Goal: Task Accomplishment & Management: Manage account settings

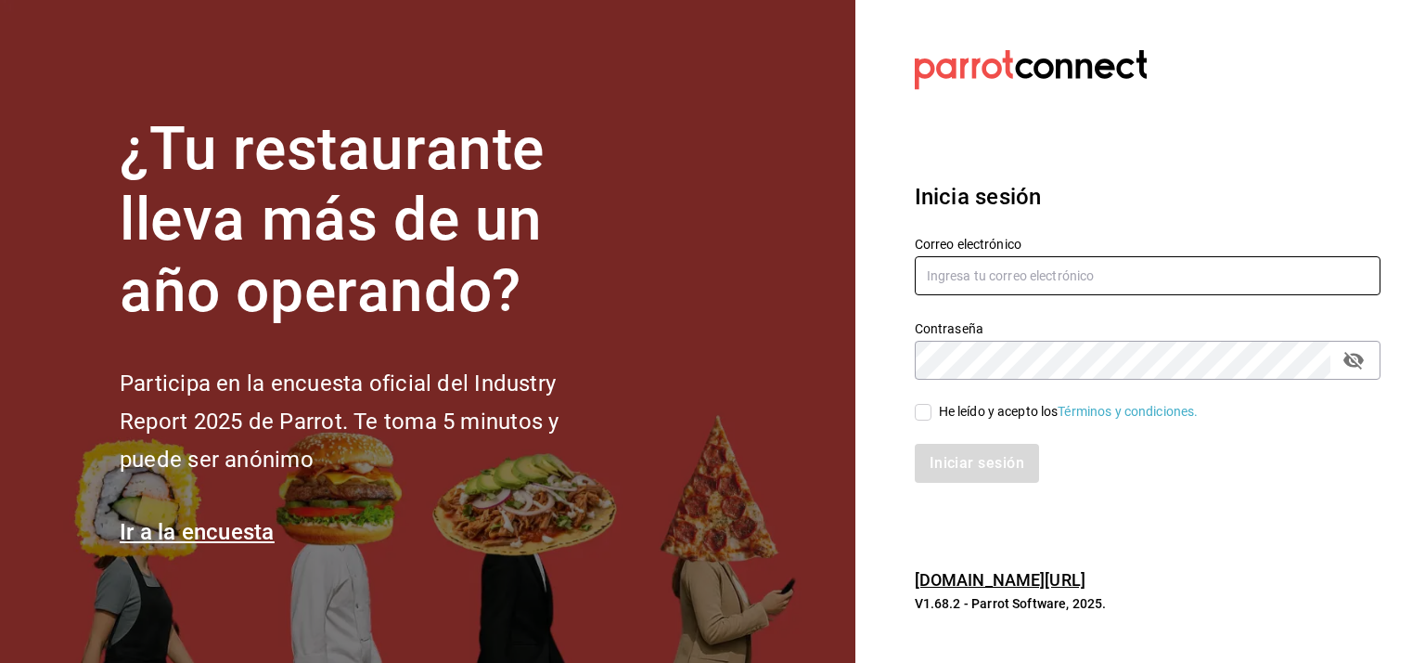
type input "[EMAIL_ADDRESS][DOMAIN_NAME]"
click at [920, 408] on input "He leído y acepto los Términos y condiciones." at bounding box center [923, 412] width 17 height 17
checkbox input "true"
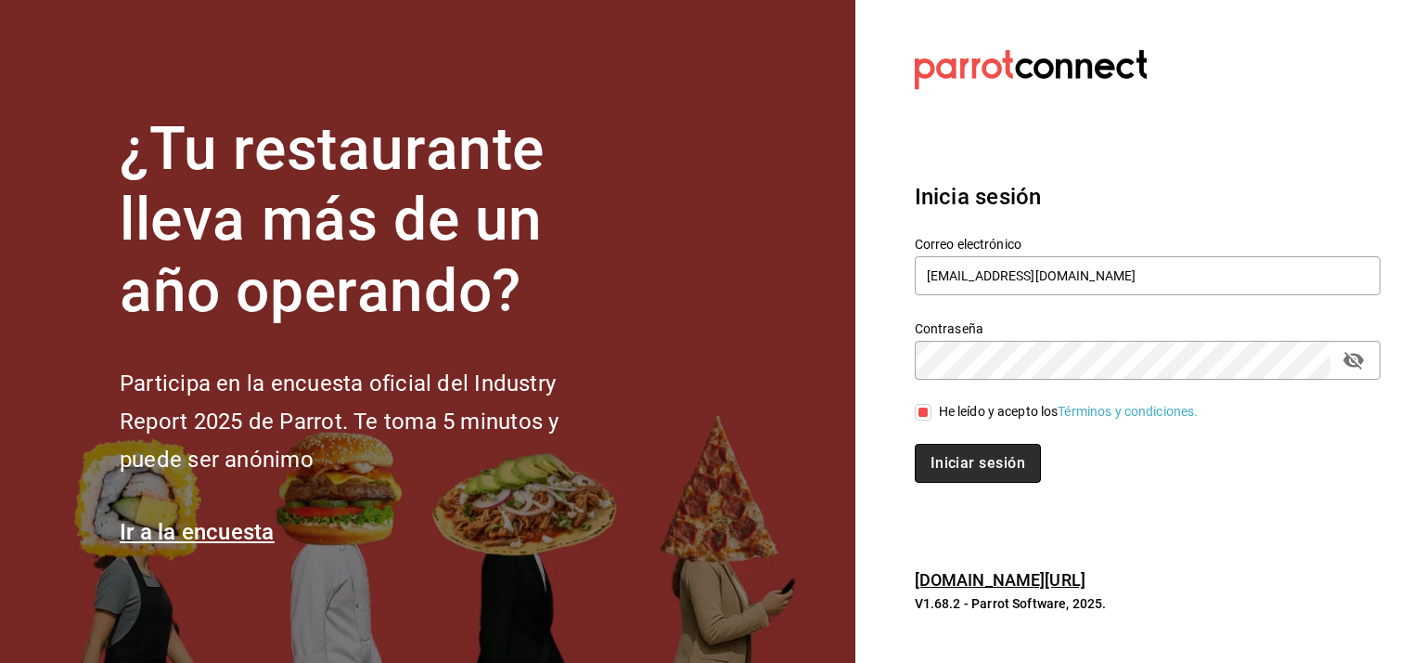
click at [1000, 463] on button "Iniciar sesión" at bounding box center [978, 463] width 126 height 39
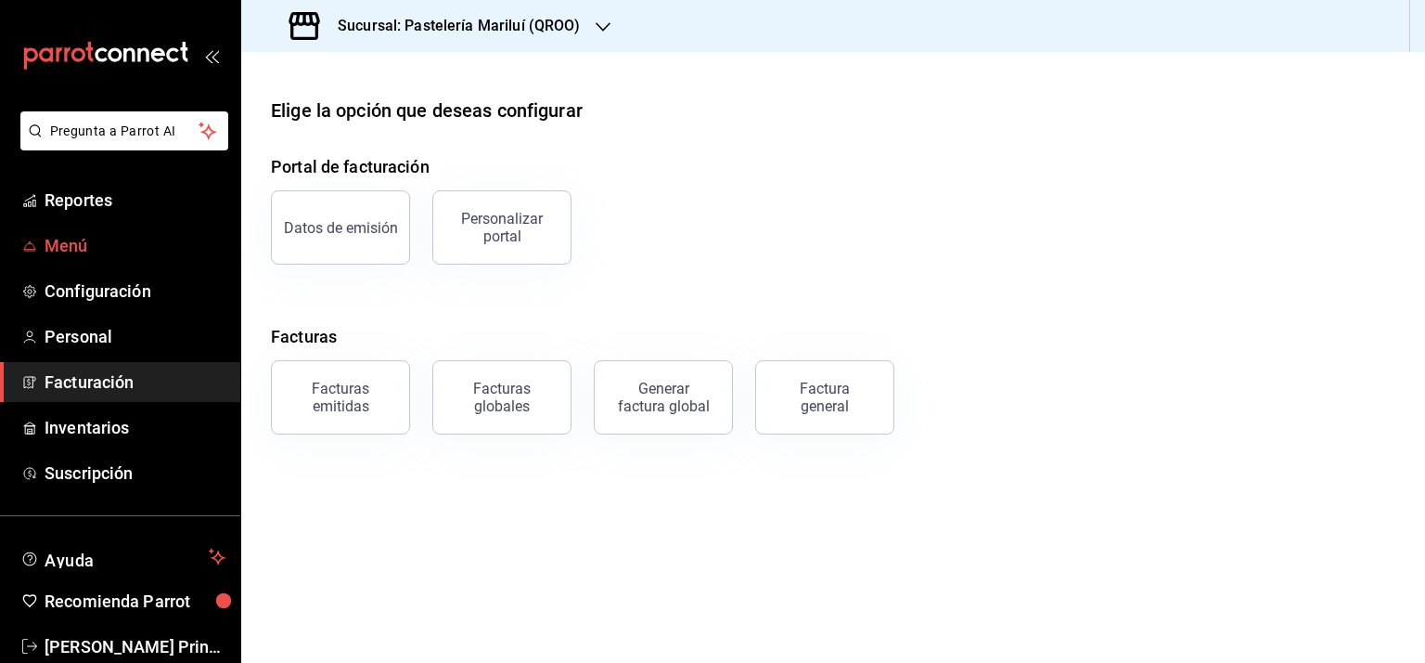
click at [73, 235] on span "Menú" at bounding box center [135, 245] width 181 height 25
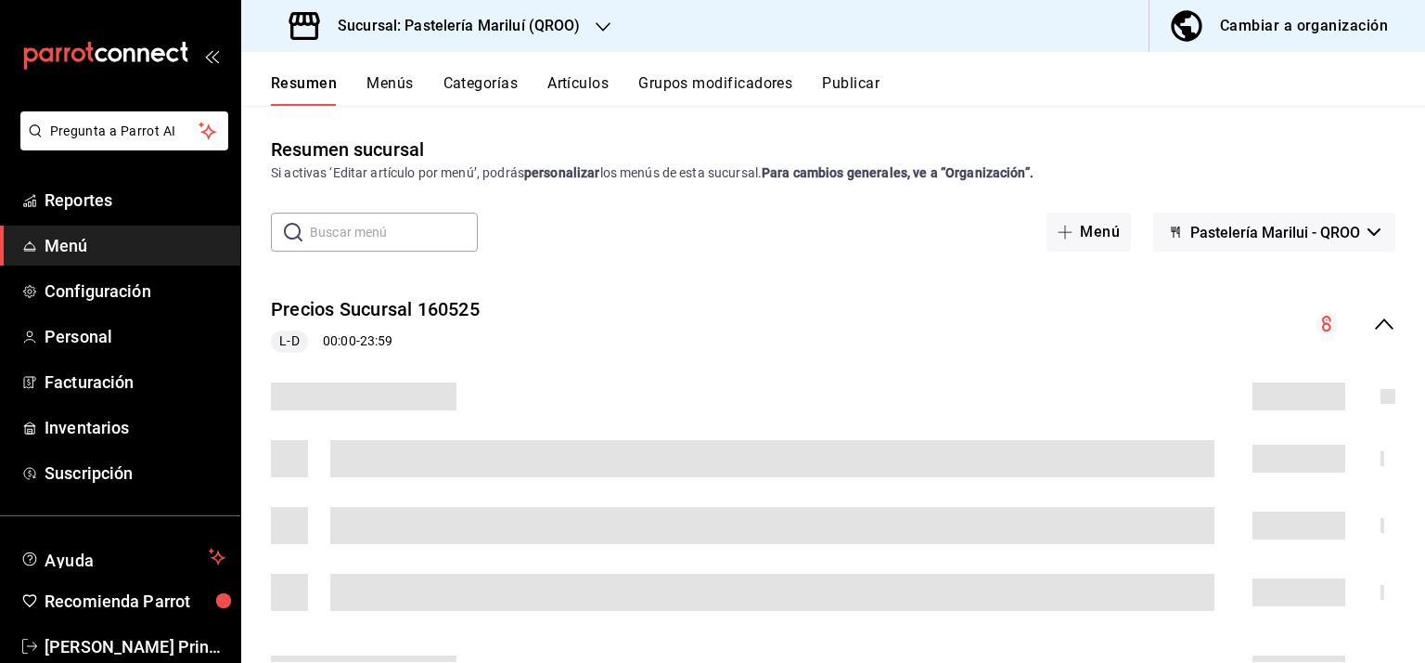
click at [334, 235] on input "text" at bounding box center [394, 231] width 168 height 37
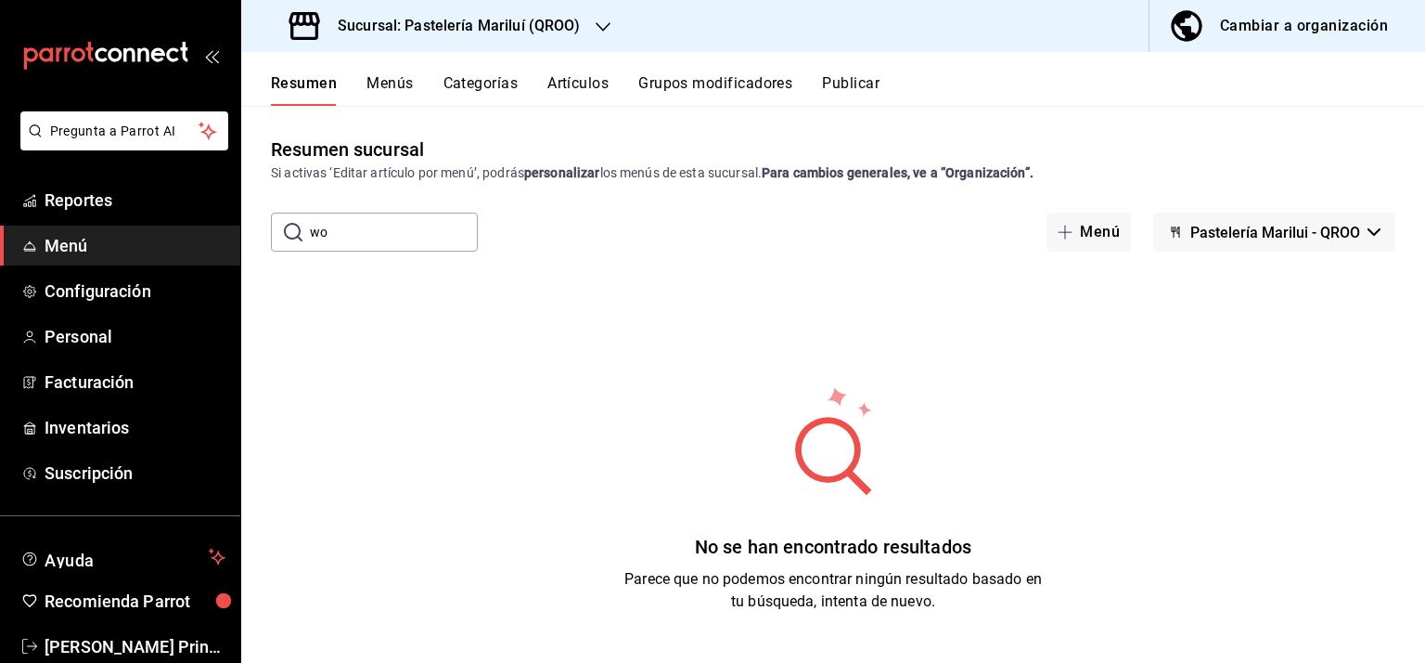
type input "w"
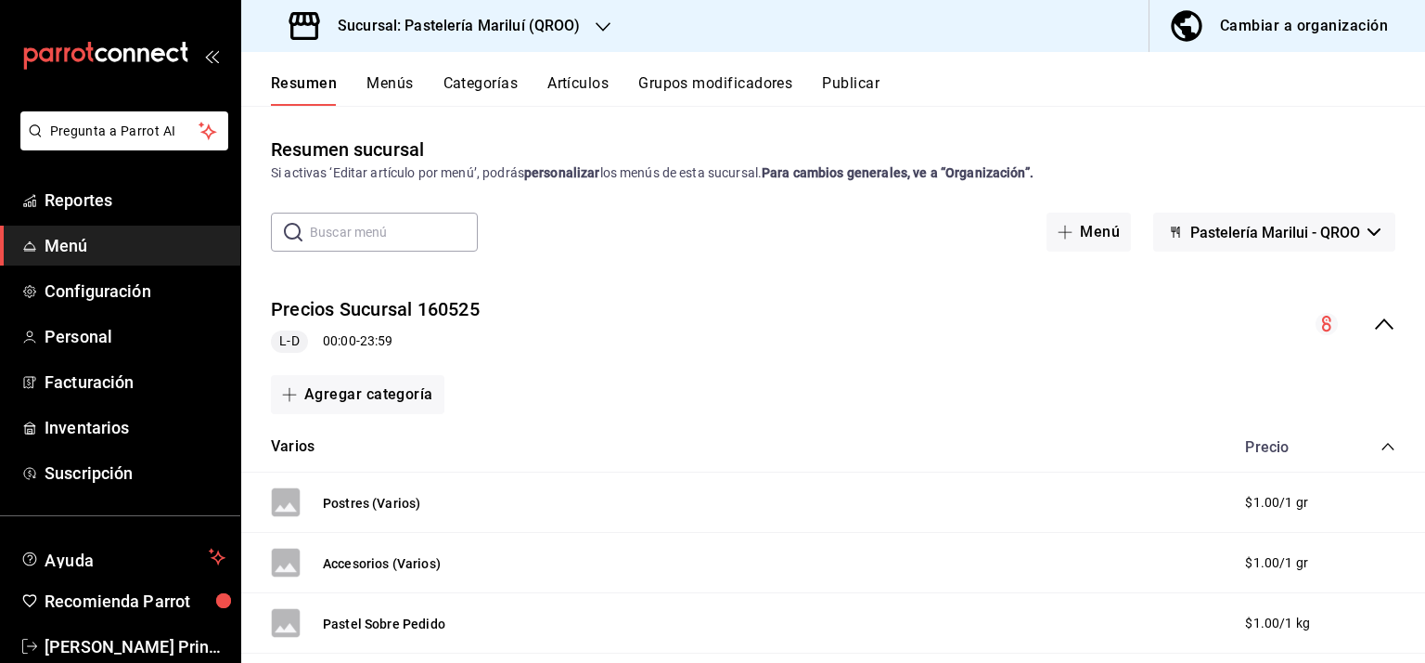
click at [381, 83] on button "Menús" at bounding box center [390, 90] width 46 height 32
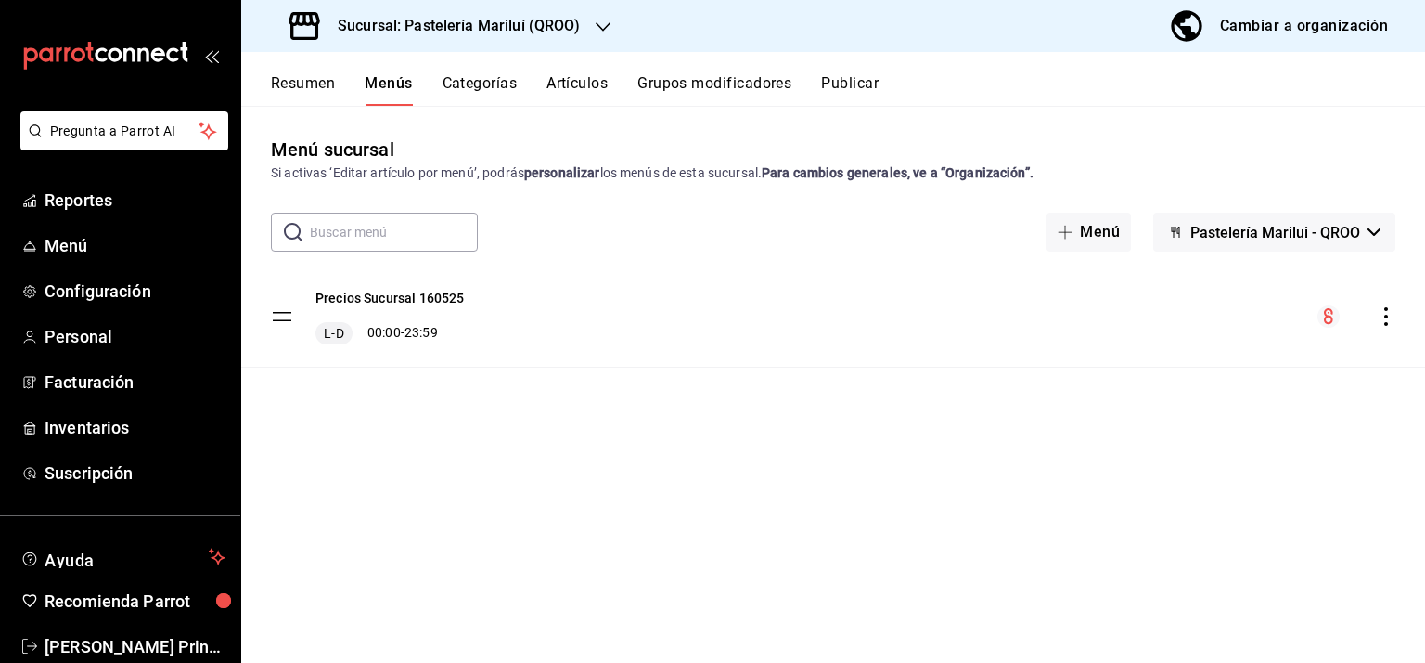
click at [419, 240] on input "text" at bounding box center [394, 231] width 168 height 37
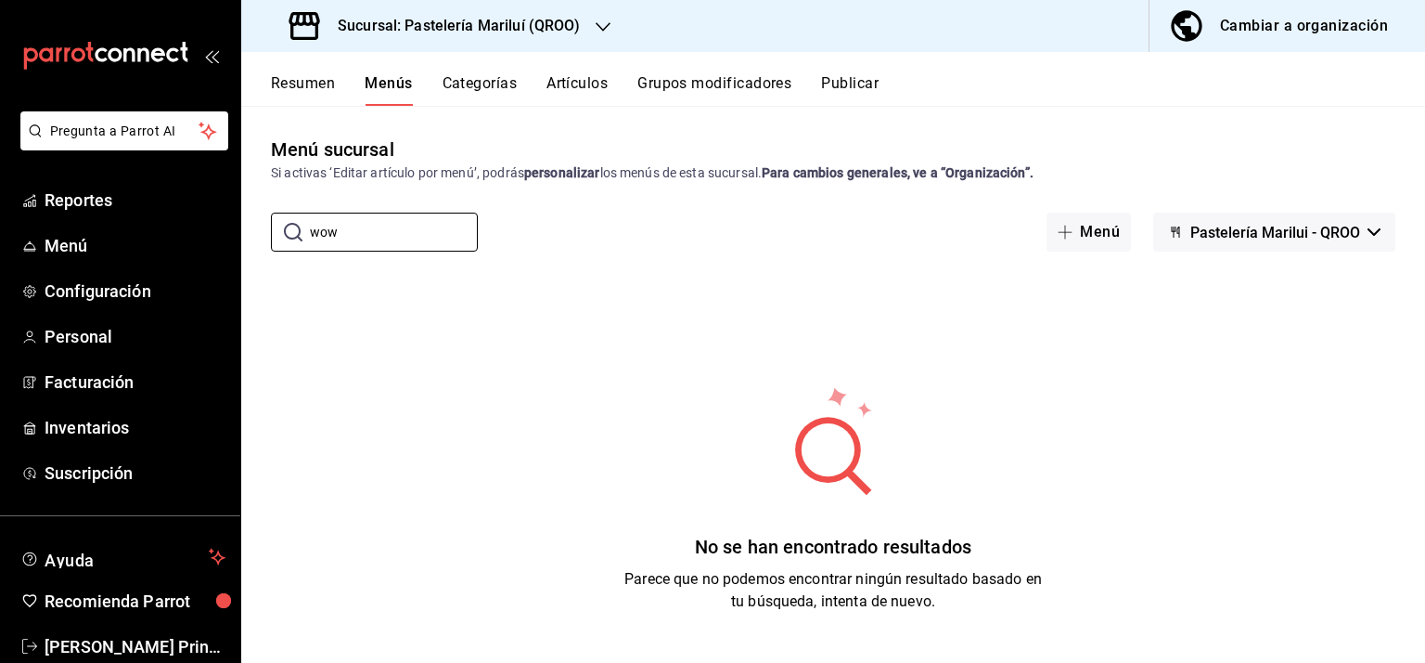
type input "wow"
click at [568, 80] on button "Artículos" at bounding box center [577, 90] width 61 height 32
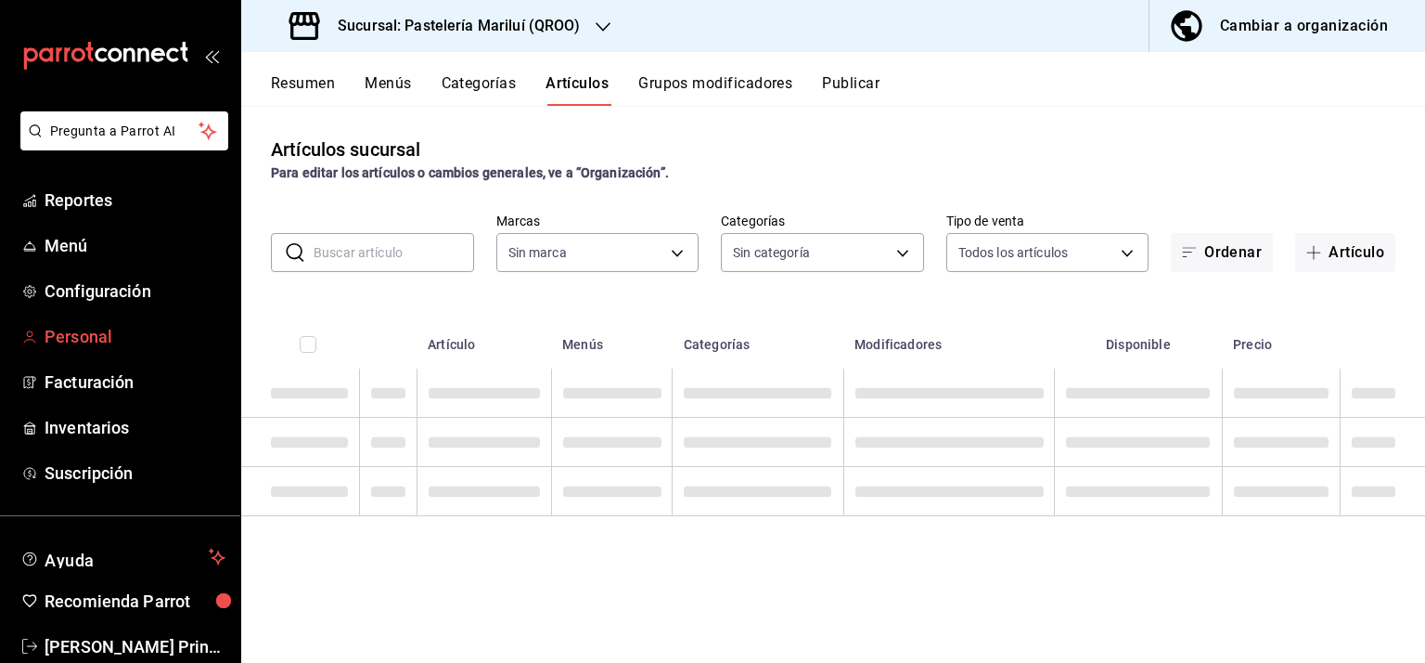
type input "d1899554-f730-4f51-8c80-c6342bb5bc4c"
click at [385, 248] on input "text" at bounding box center [394, 252] width 161 height 37
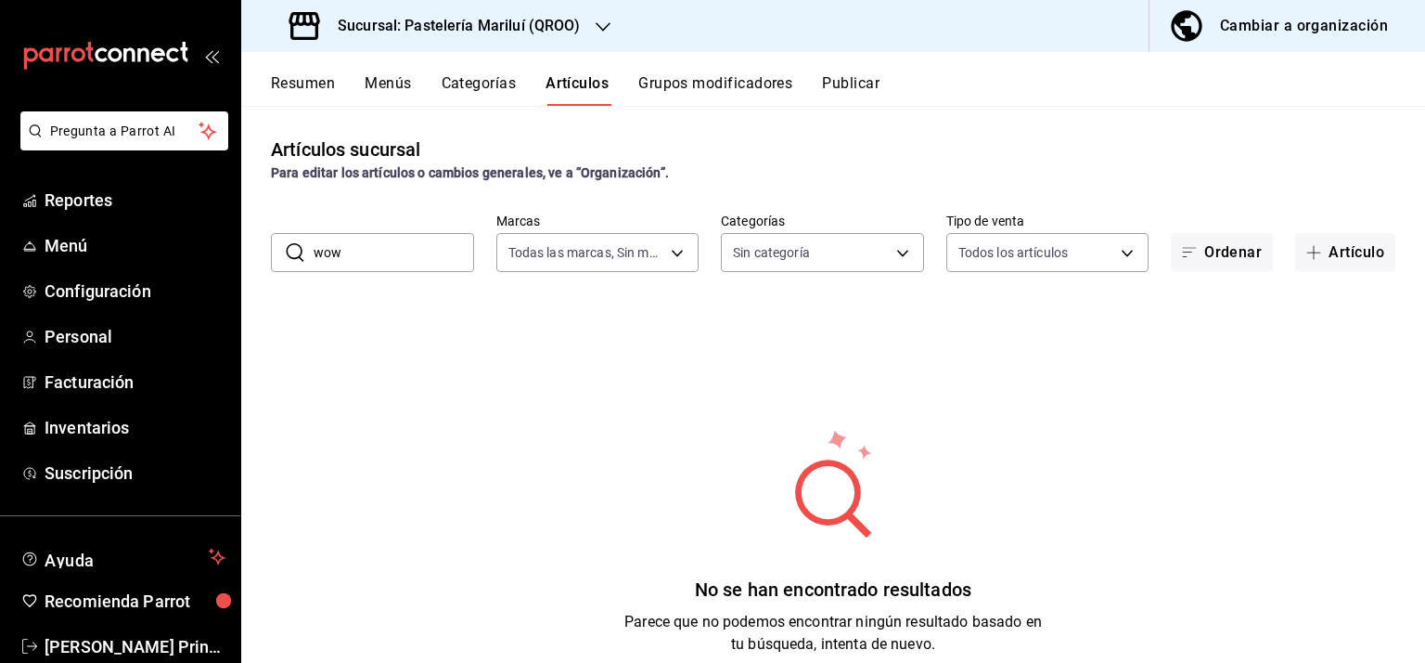
type input "wow"
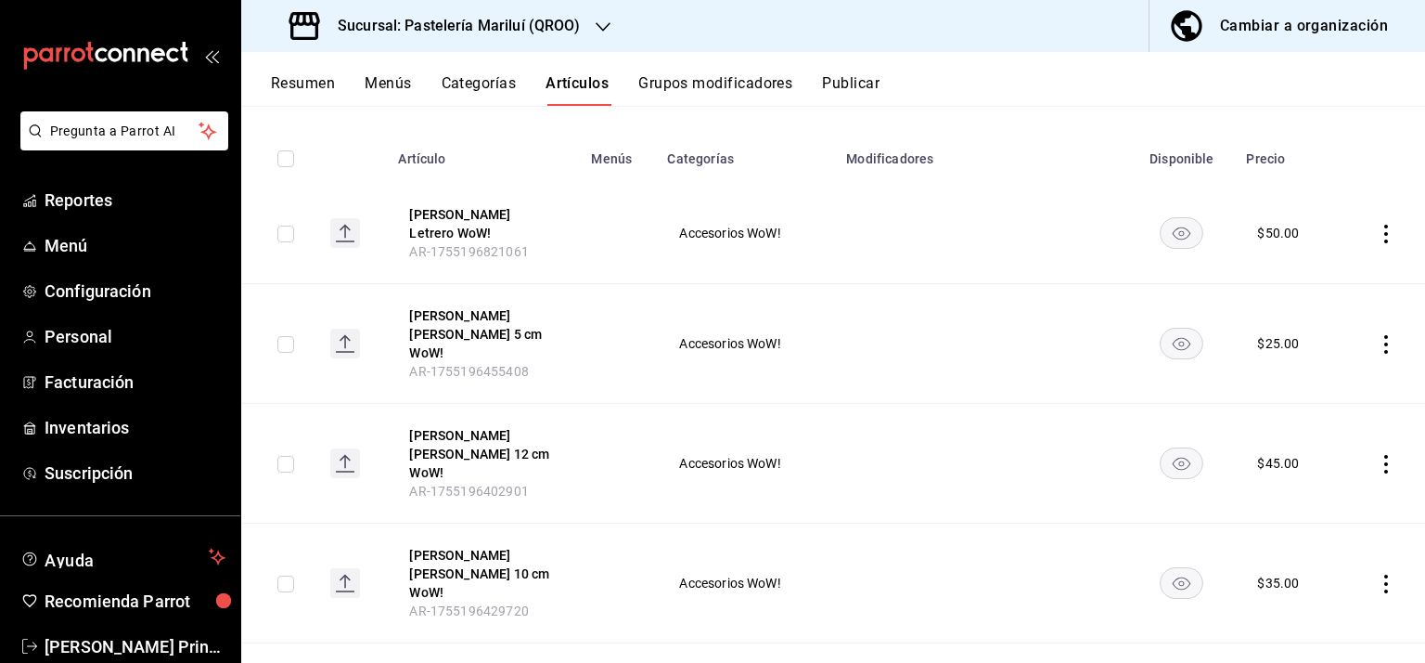
scroll to position [244, 0]
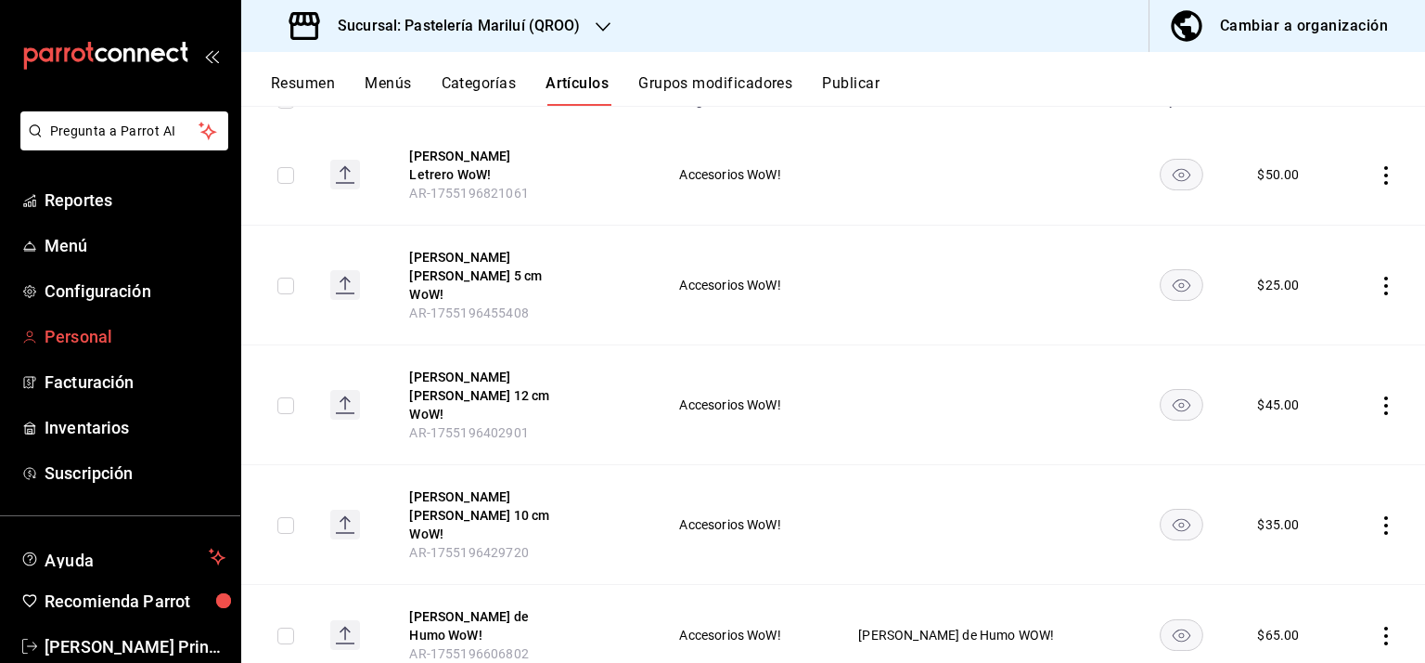
click at [42, 336] on link "Personal" at bounding box center [120, 336] width 240 height 40
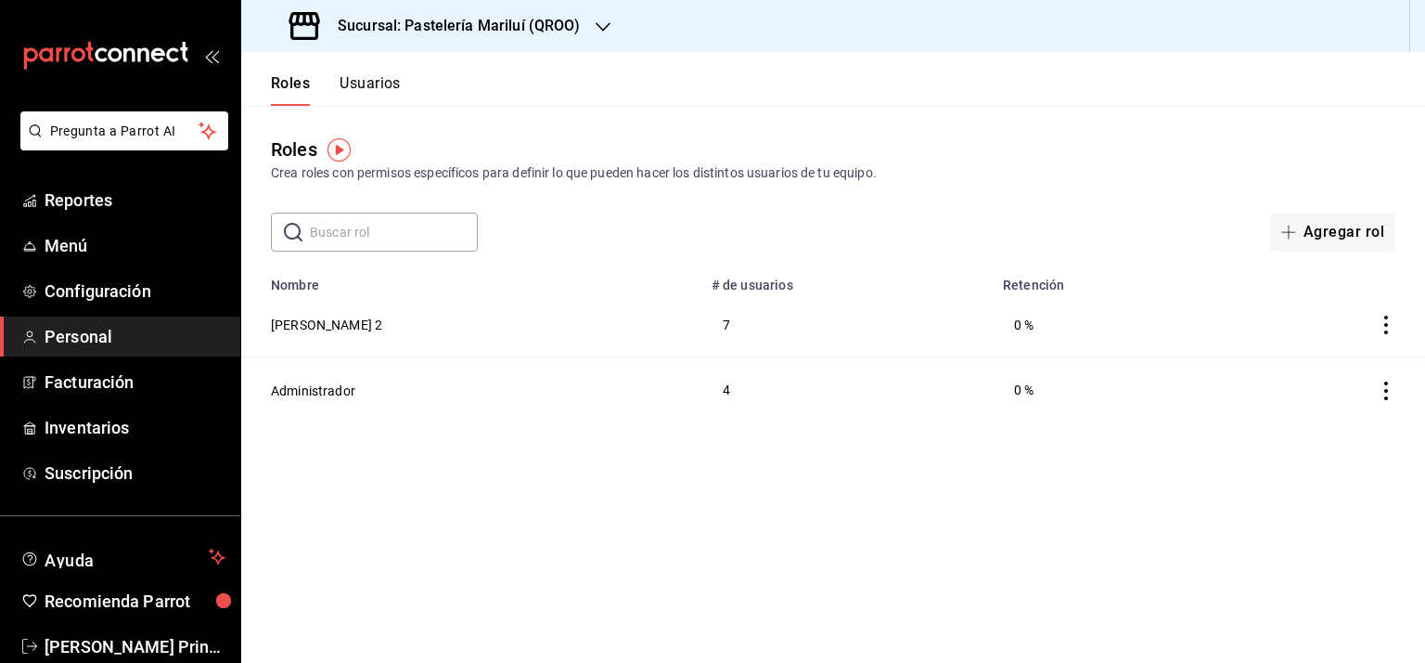
click at [289, 328] on button "Cajero 2" at bounding box center [326, 325] width 111 height 19
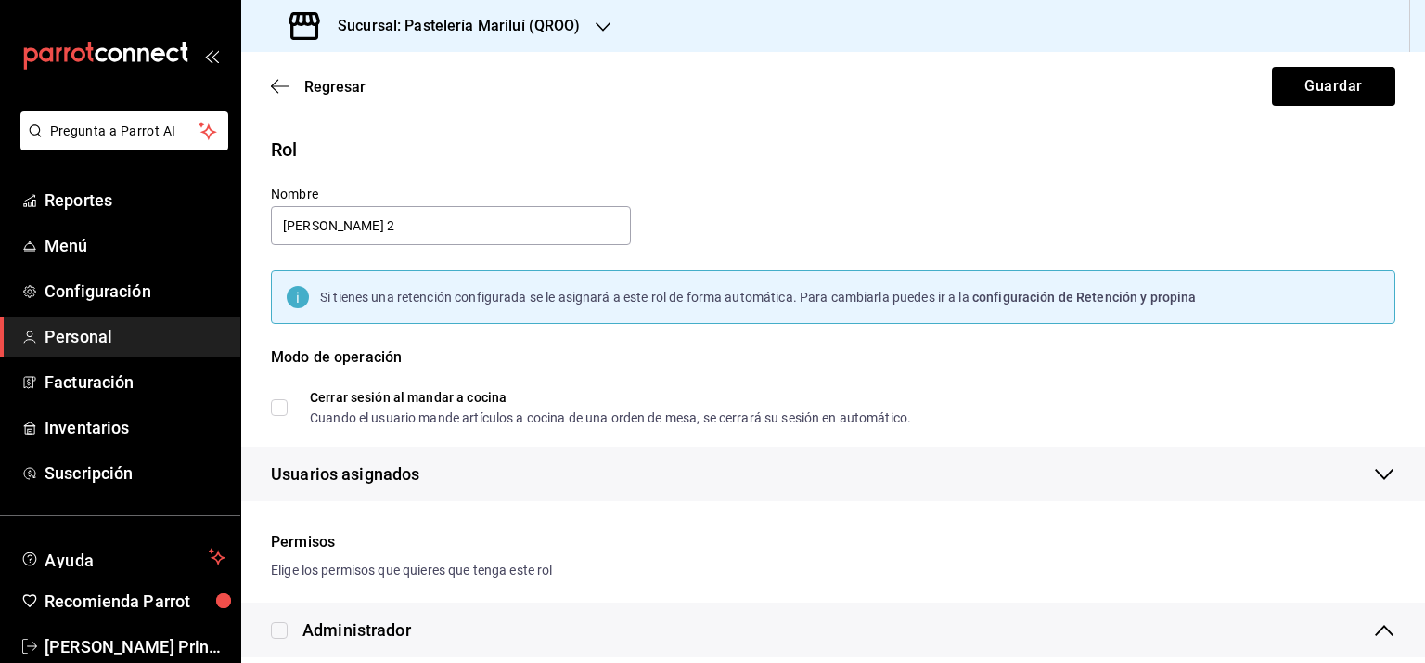
click at [277, 75] on div "Regresar Guardar" at bounding box center [833, 86] width 1184 height 69
click at [277, 86] on icon "button" at bounding box center [280, 86] width 19 height 17
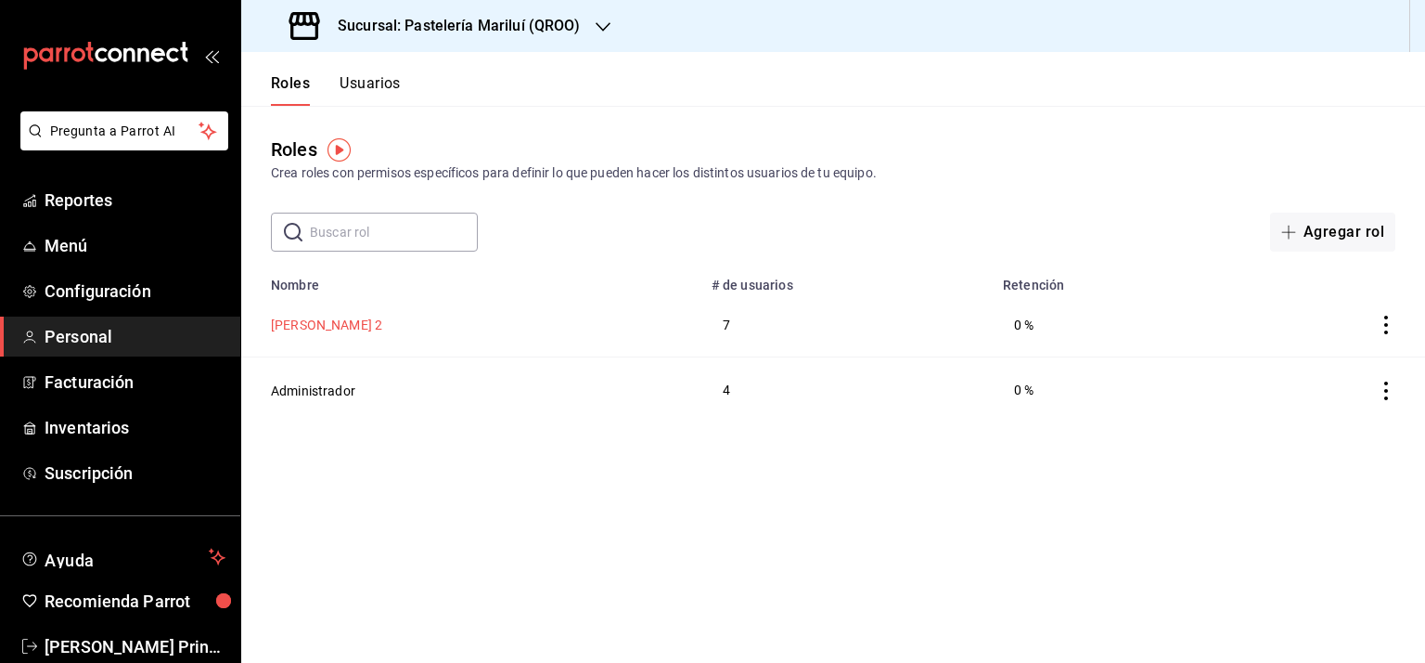
click at [288, 328] on button "Cajero 2" at bounding box center [326, 325] width 111 height 19
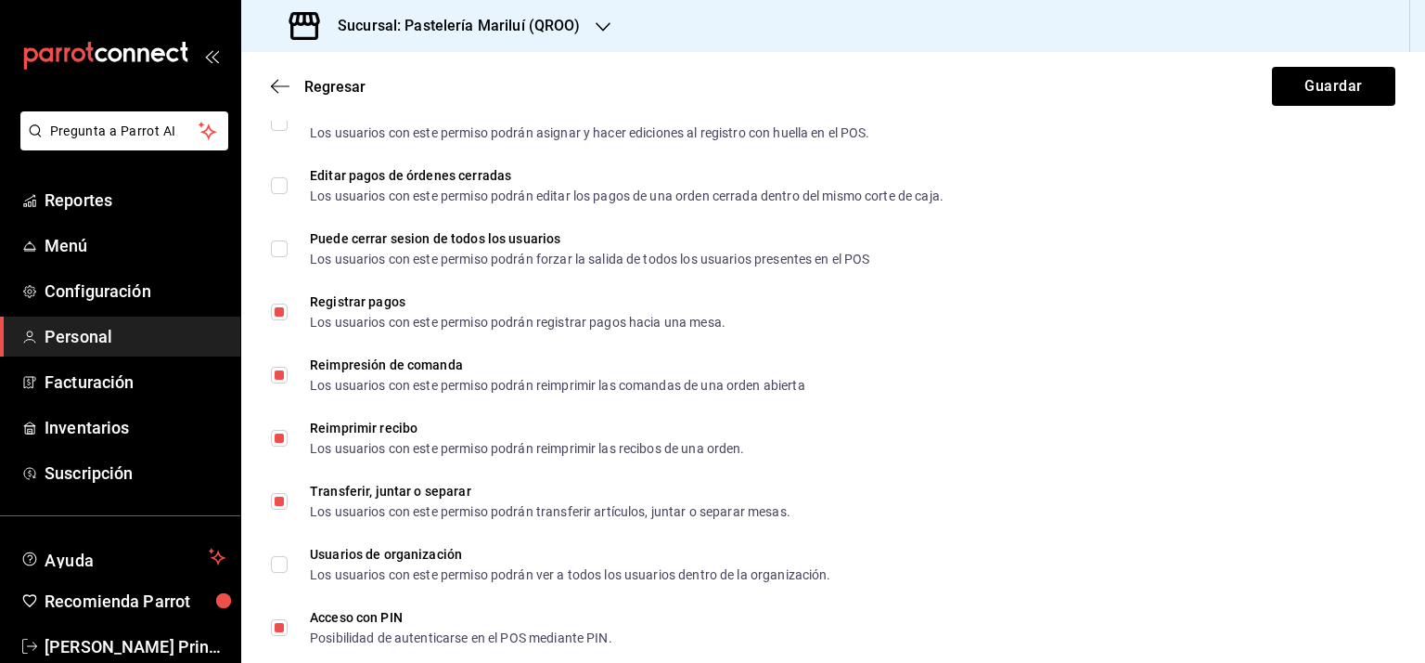
scroll to position [3352, 0]
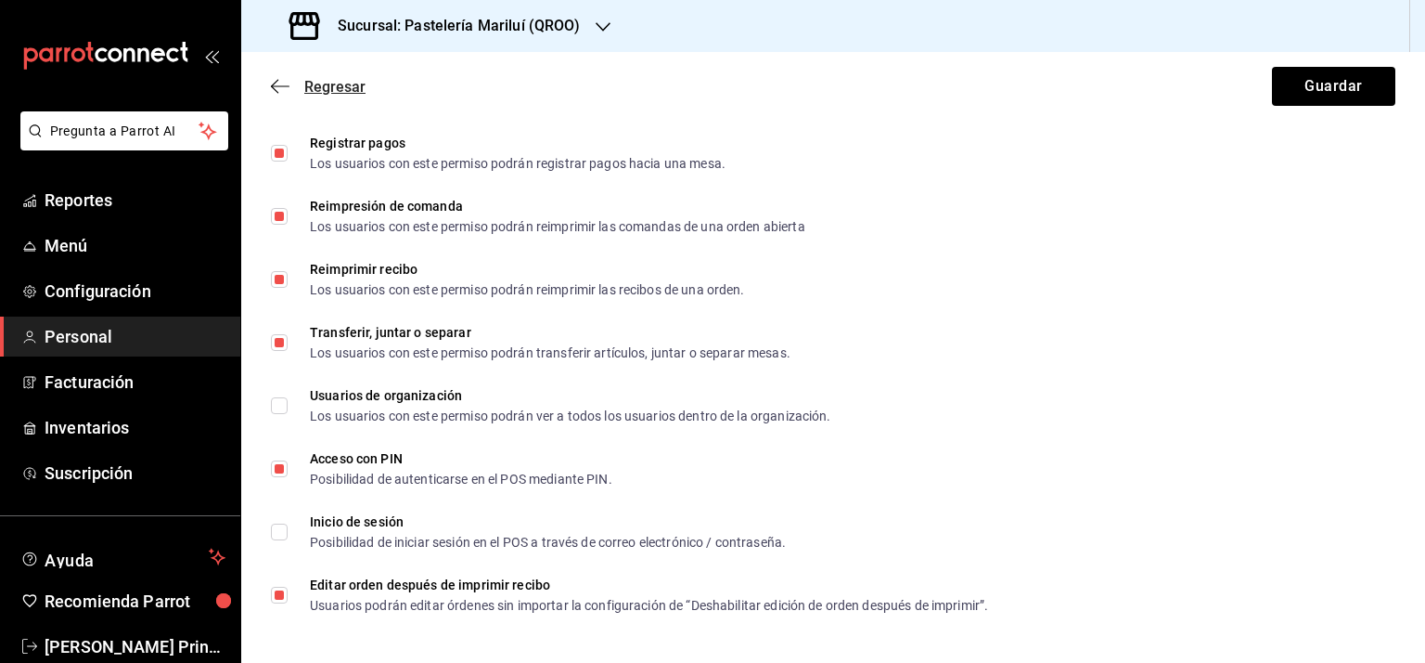
click at [277, 82] on icon "button" at bounding box center [280, 86] width 19 height 17
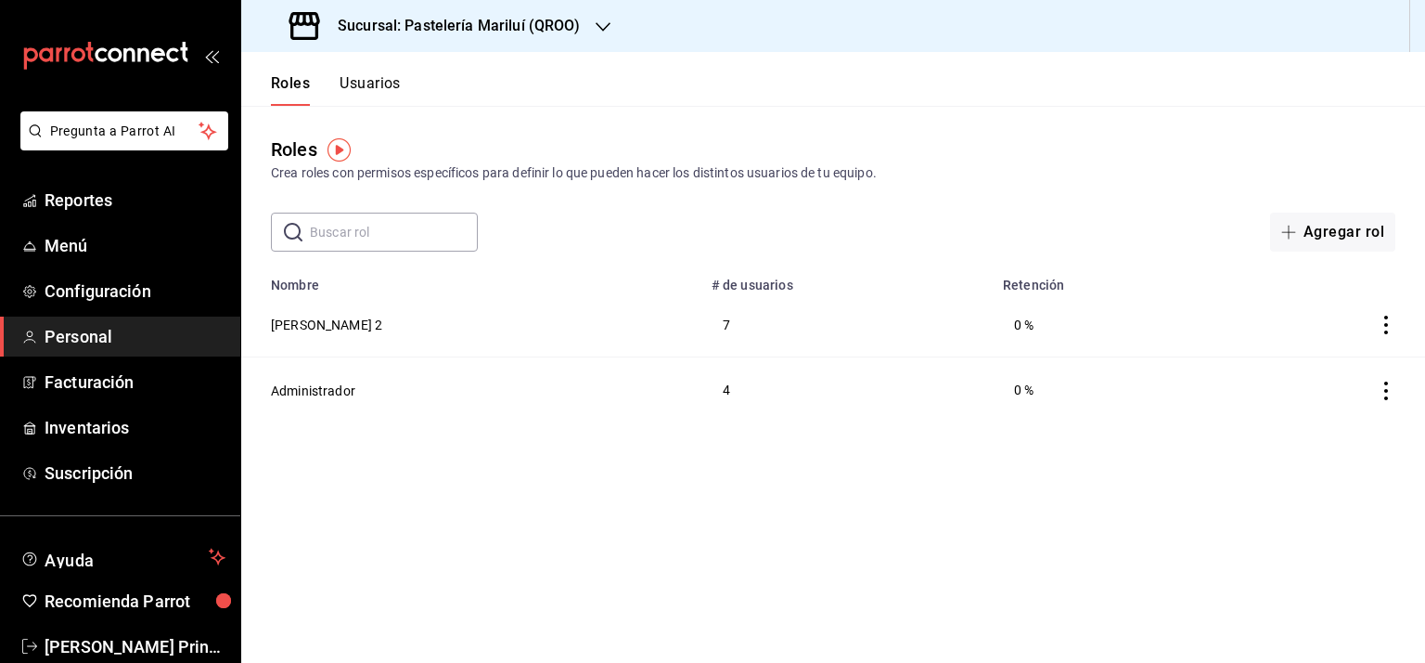
click at [471, 22] on h3 "Sucursal: Pastelería Mariluí (QROO)" at bounding box center [452, 26] width 258 height 22
click at [483, 19] on div at bounding box center [712, 331] width 1425 height 663
click at [1388, 321] on icon "actions" at bounding box center [1386, 325] width 19 height 19
click at [66, 337] on div at bounding box center [712, 331] width 1425 height 663
click at [1385, 327] on icon "actions" at bounding box center [1387, 325] width 4 height 19
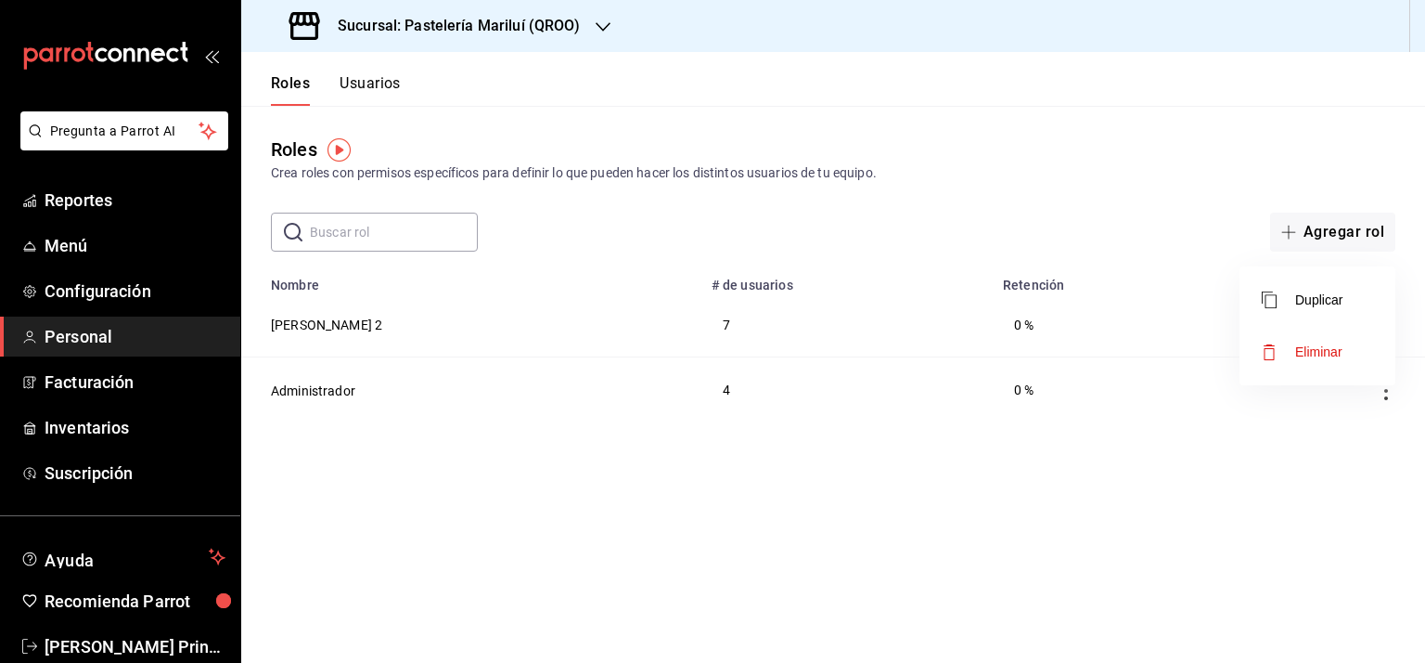
click at [290, 326] on div at bounding box center [712, 331] width 1425 height 663
click at [301, 331] on button "Cajero 2" at bounding box center [326, 325] width 111 height 19
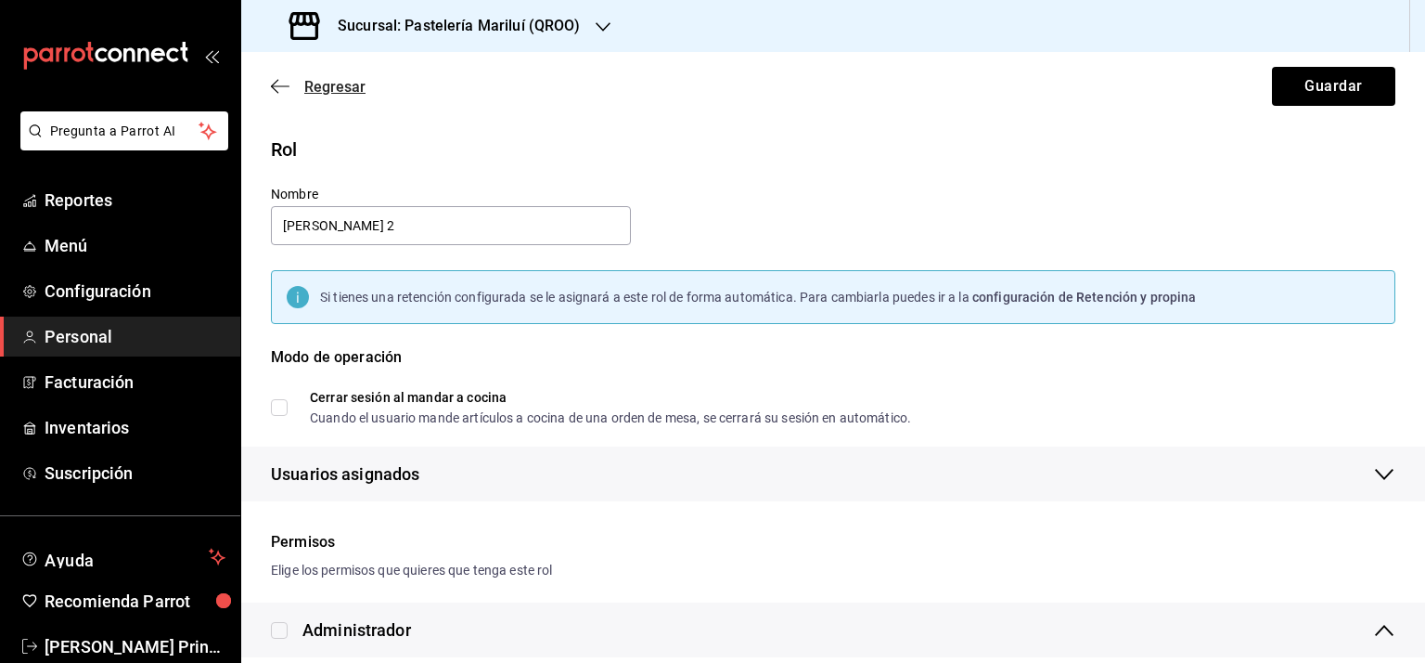
click at [277, 86] on icon "button" at bounding box center [280, 85] width 19 height 1
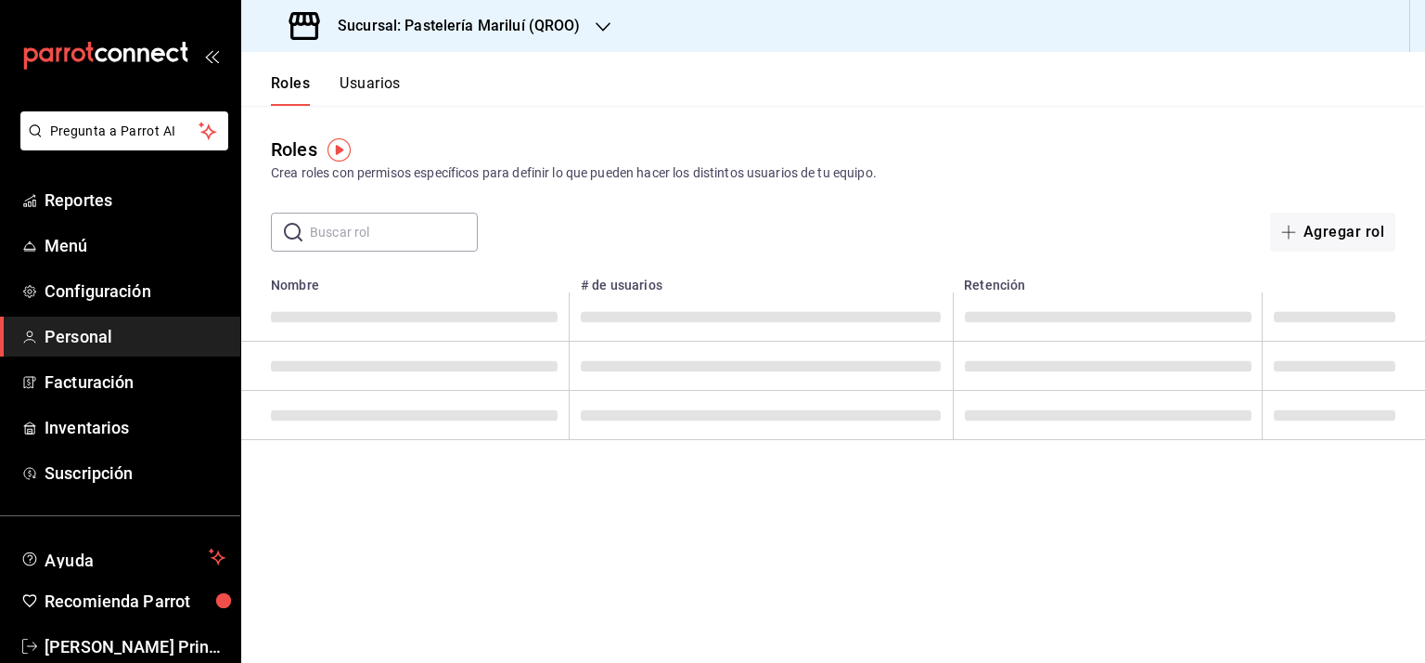
click at [368, 78] on button "Usuarios" at bounding box center [370, 90] width 61 height 32
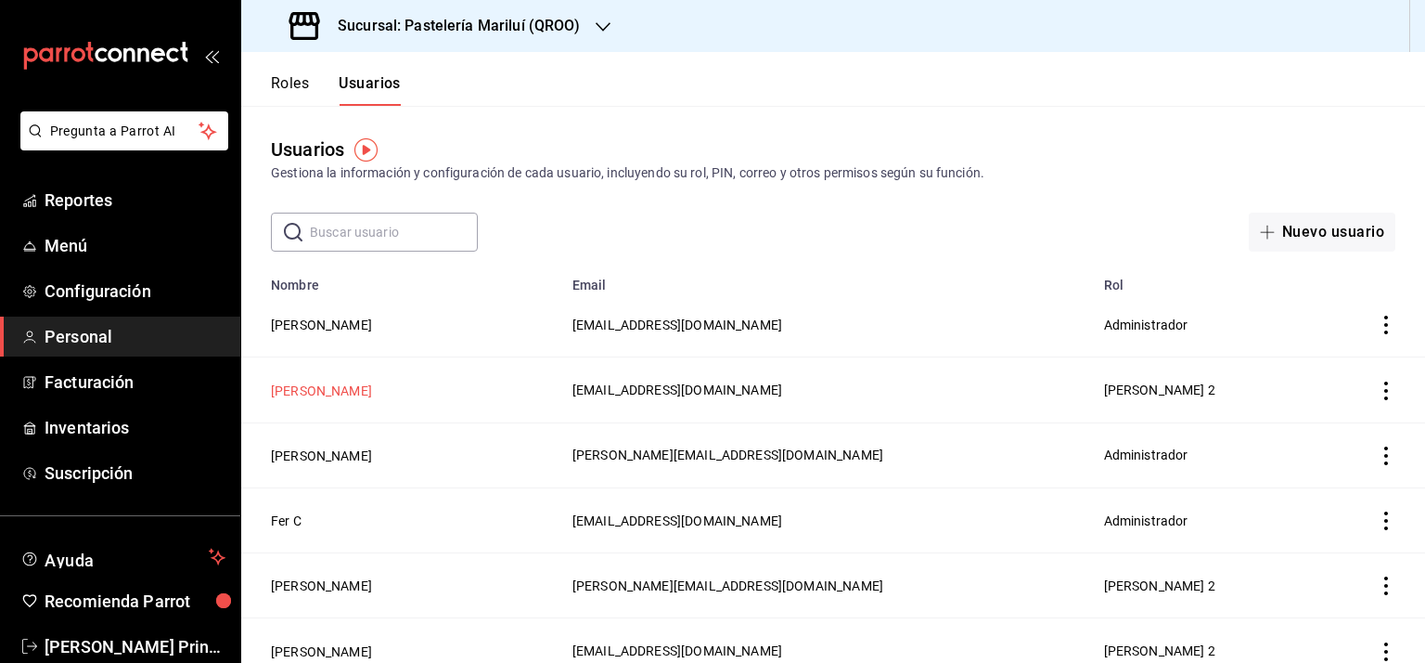
click at [332, 390] on button "Nathaly Barranco" at bounding box center [321, 390] width 101 height 19
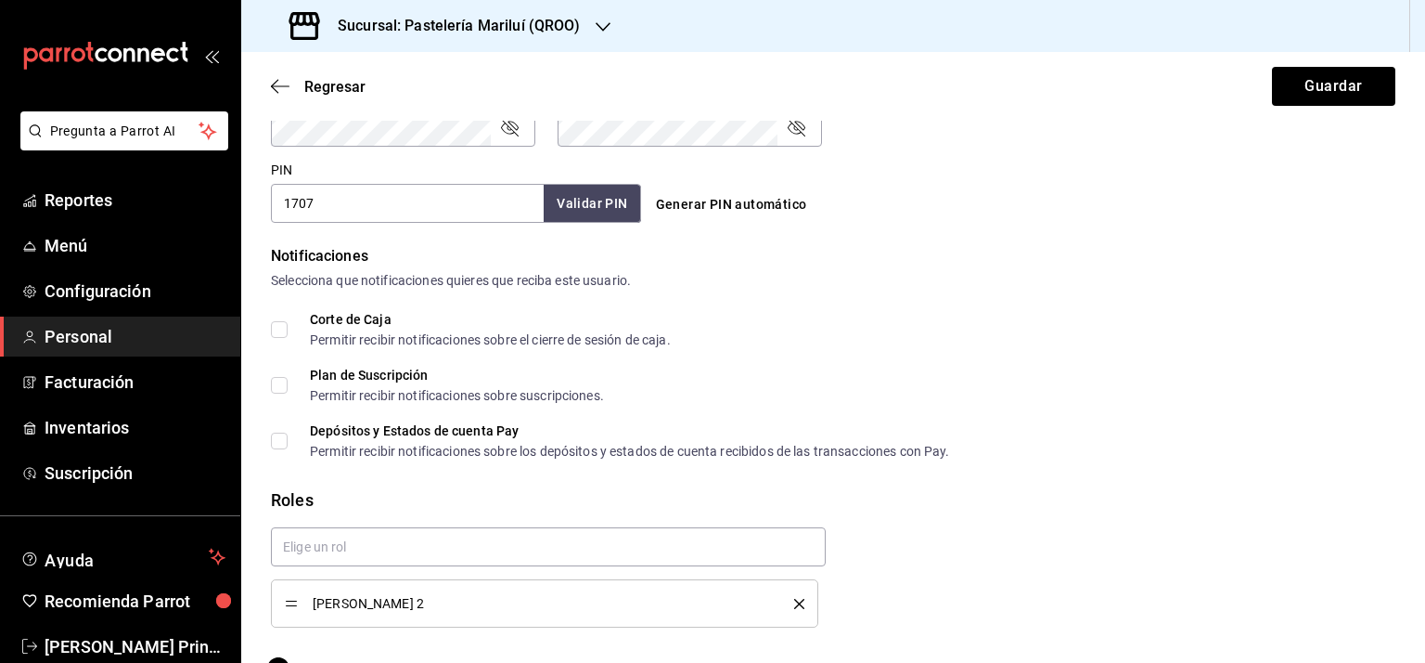
scroll to position [882, 0]
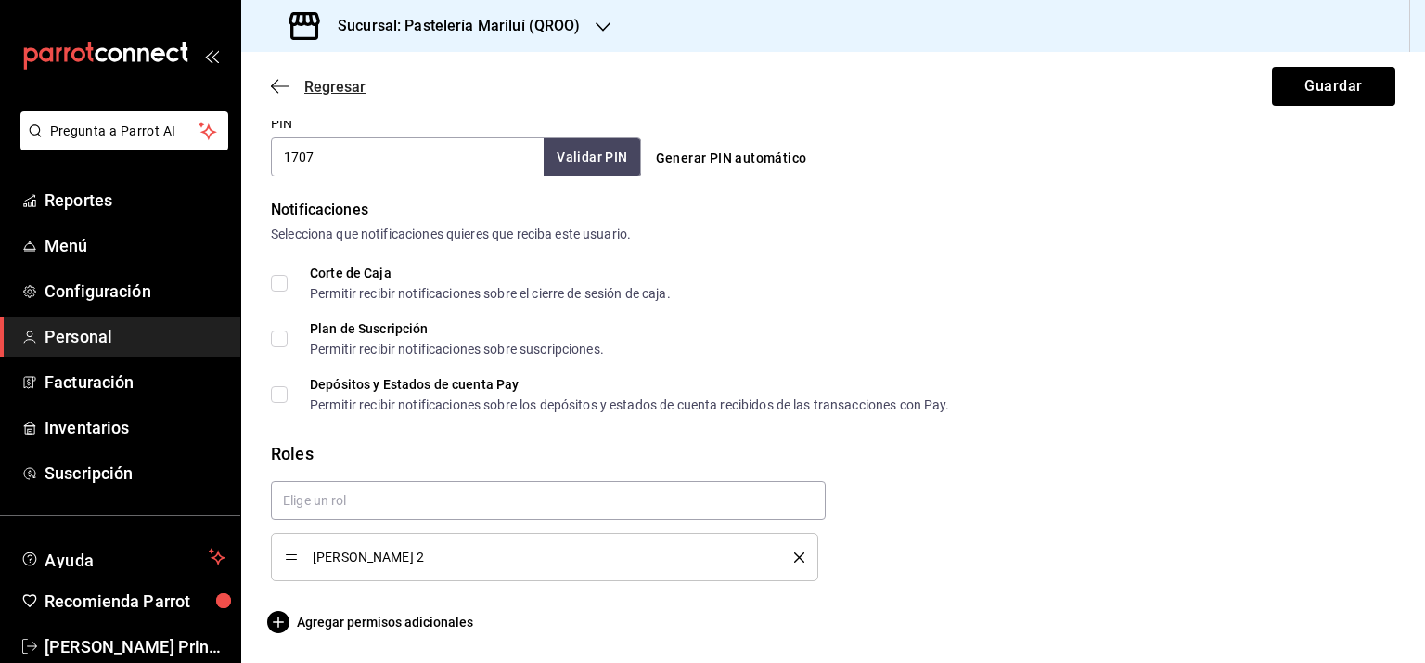
click at [272, 80] on icon "button" at bounding box center [280, 86] width 19 height 17
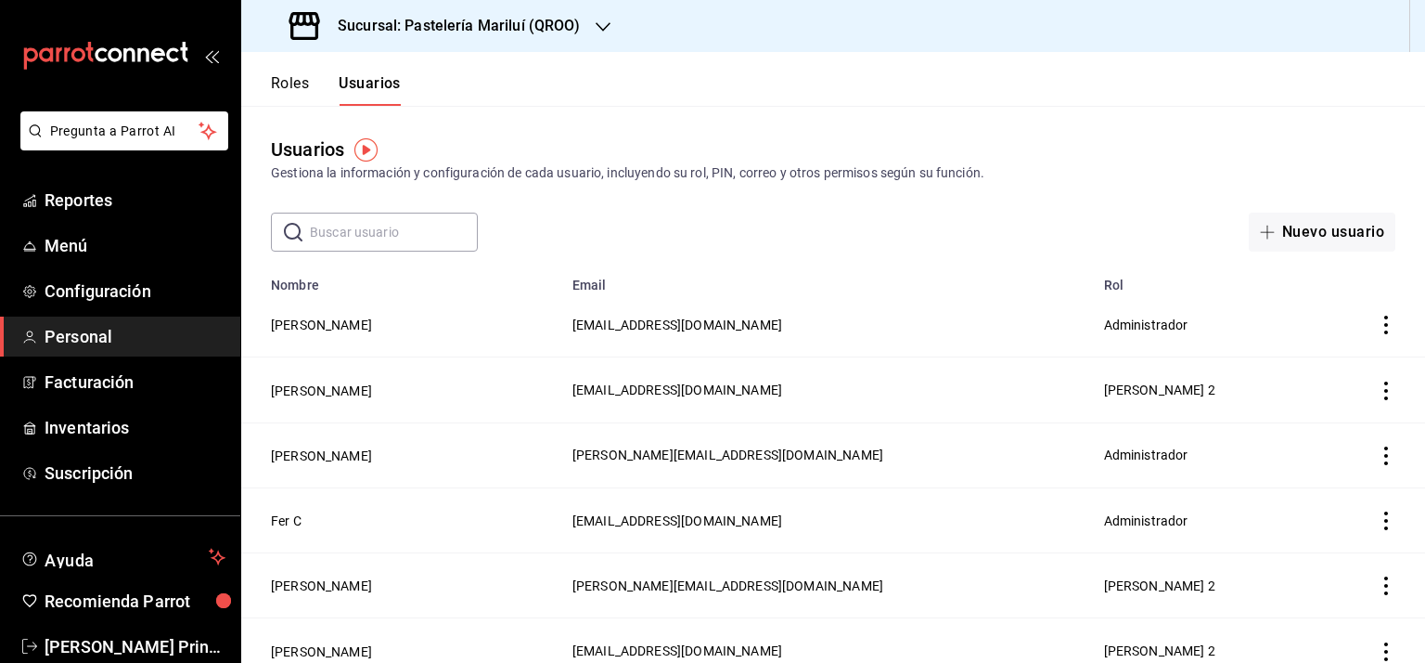
click at [289, 76] on button "Roles" at bounding box center [290, 90] width 38 height 32
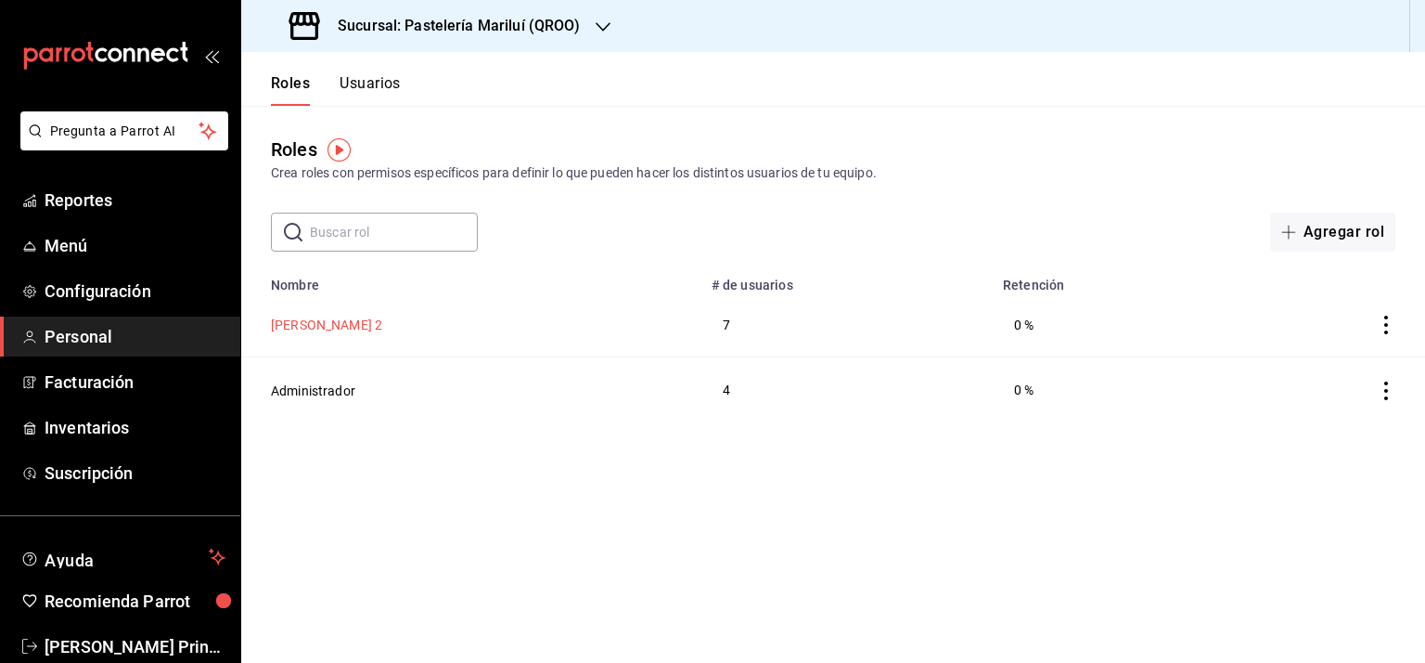
click at [289, 319] on button "Cajero 2" at bounding box center [326, 325] width 111 height 19
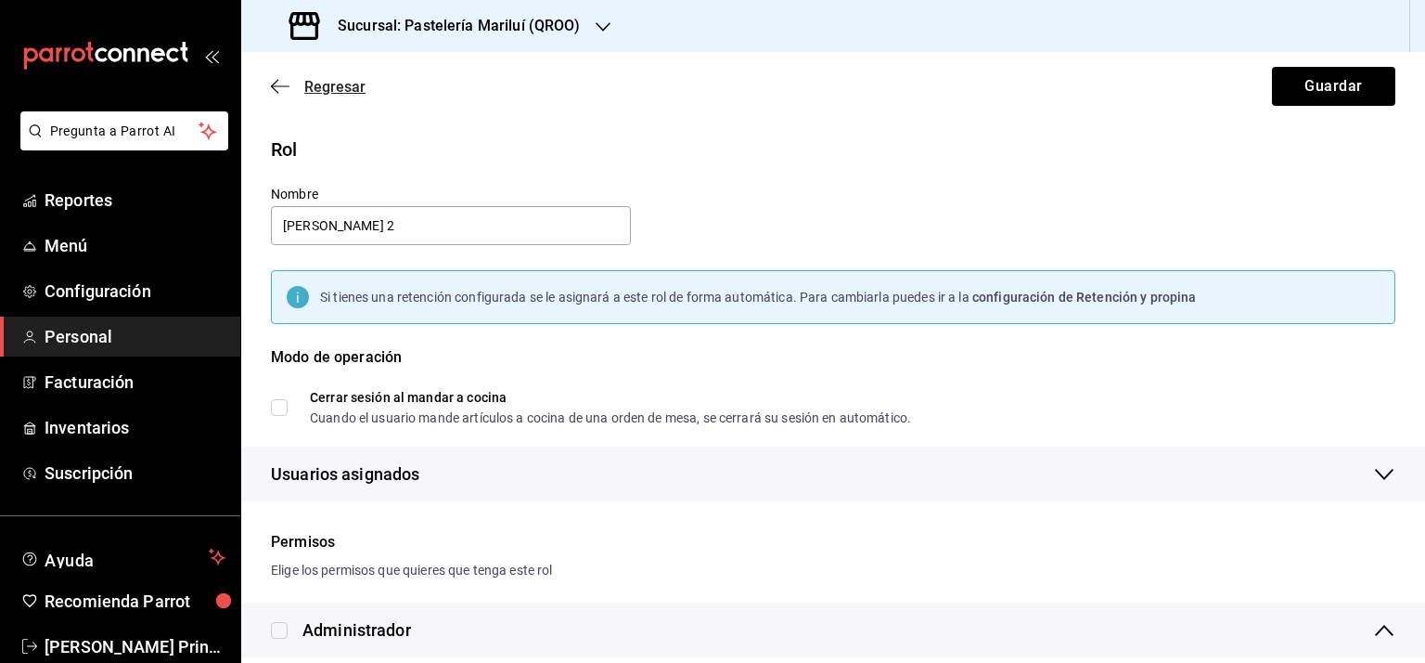
click at [285, 83] on icon "button" at bounding box center [280, 86] width 19 height 17
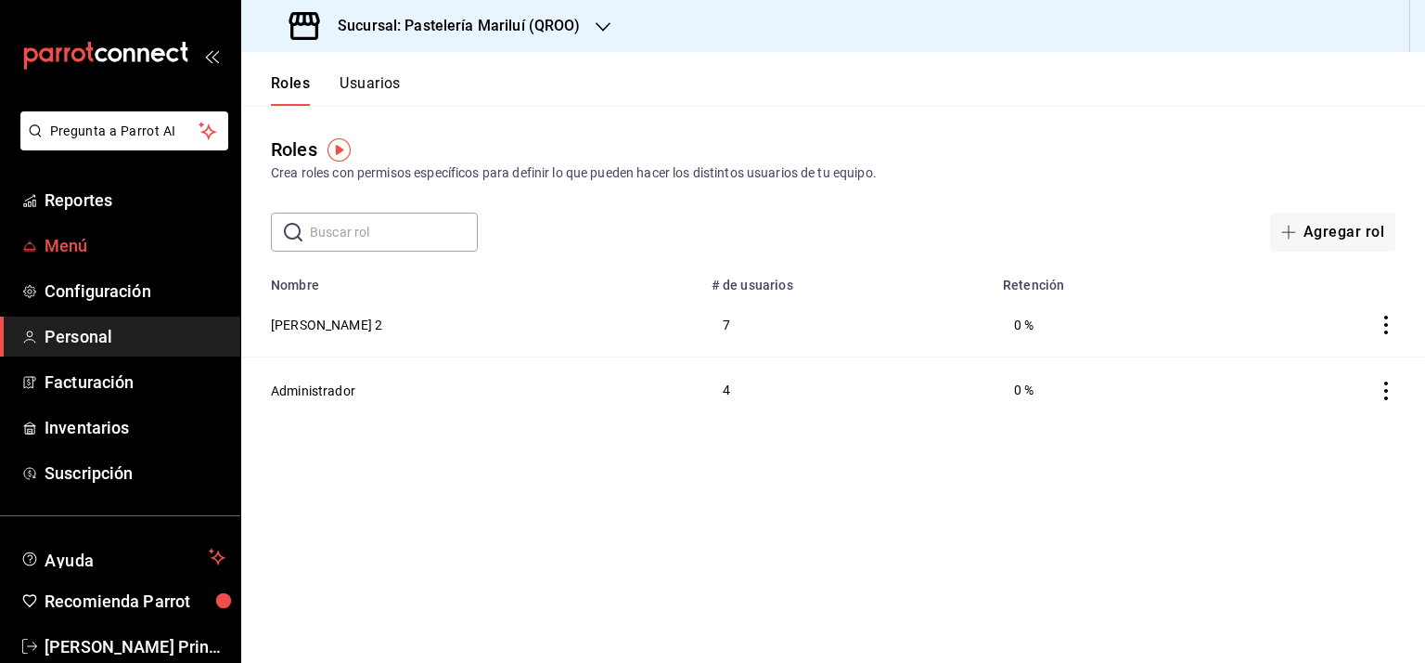
click at [74, 242] on span "Menú" at bounding box center [135, 245] width 181 height 25
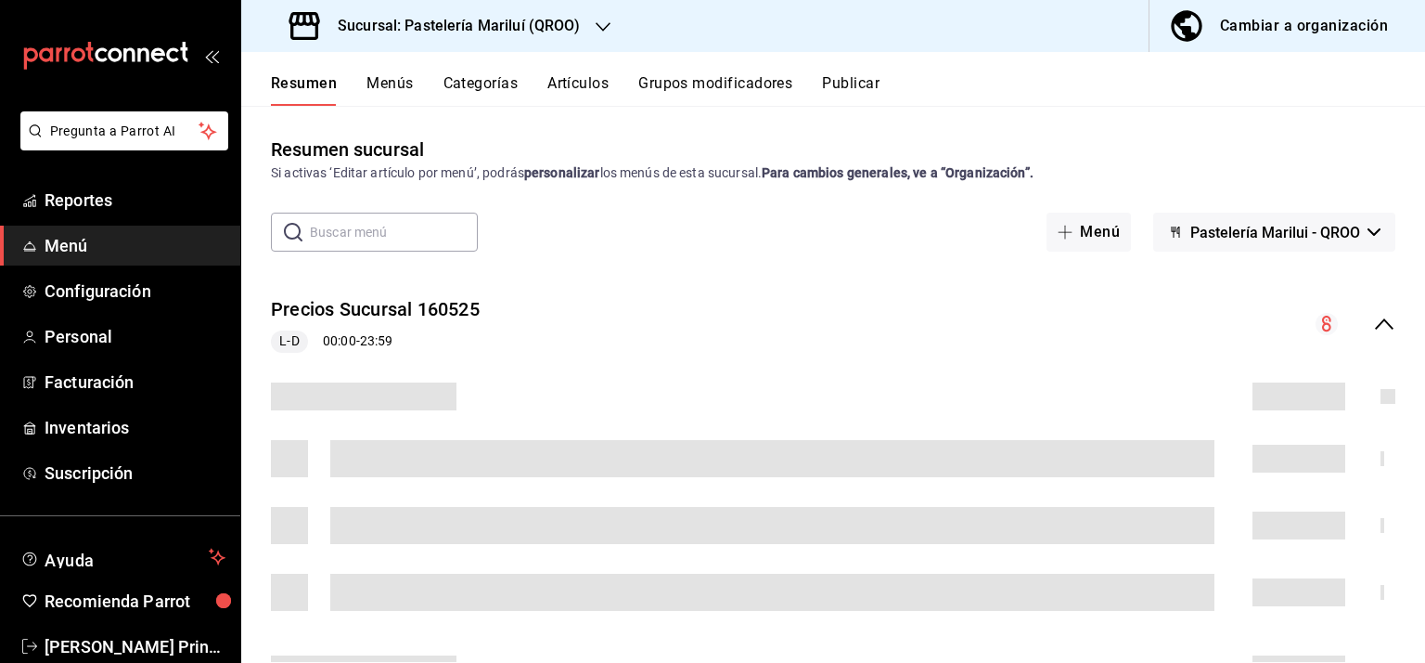
click at [564, 88] on button "Artículos" at bounding box center [578, 90] width 61 height 32
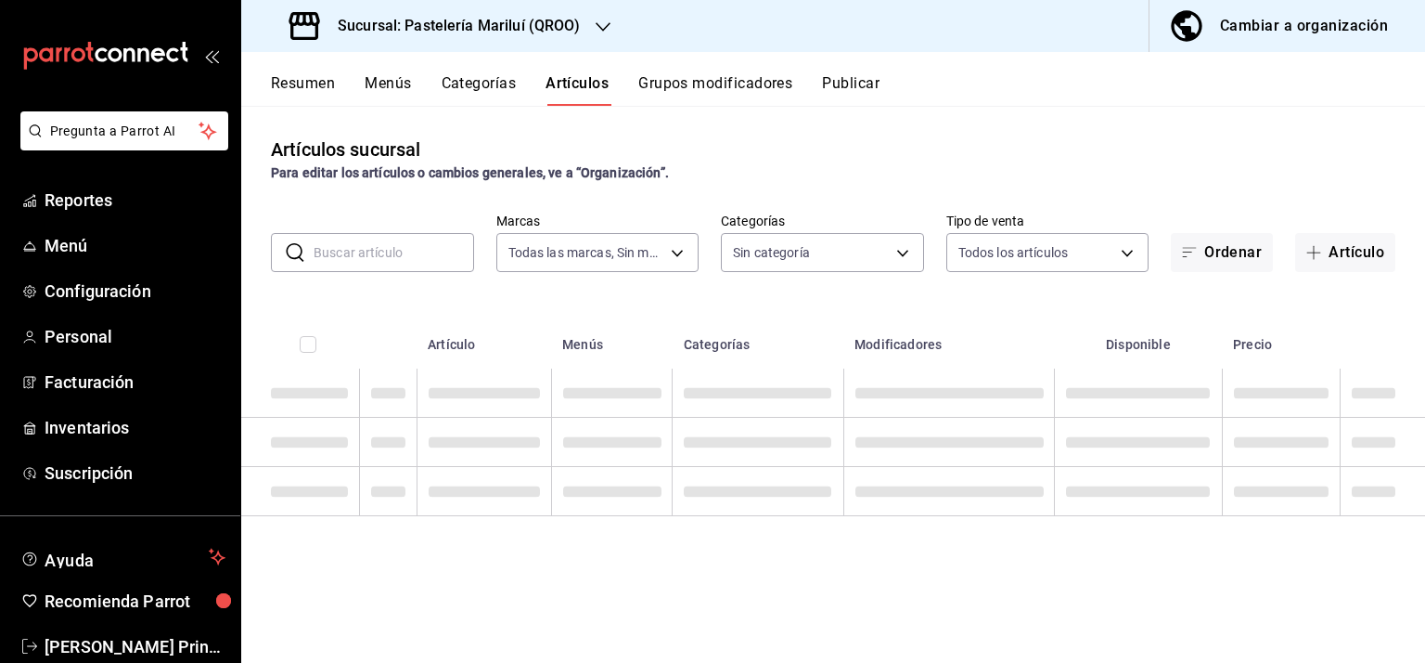
type input "d1899554-f730-4f51-8c80-c6342bb5bc4c"
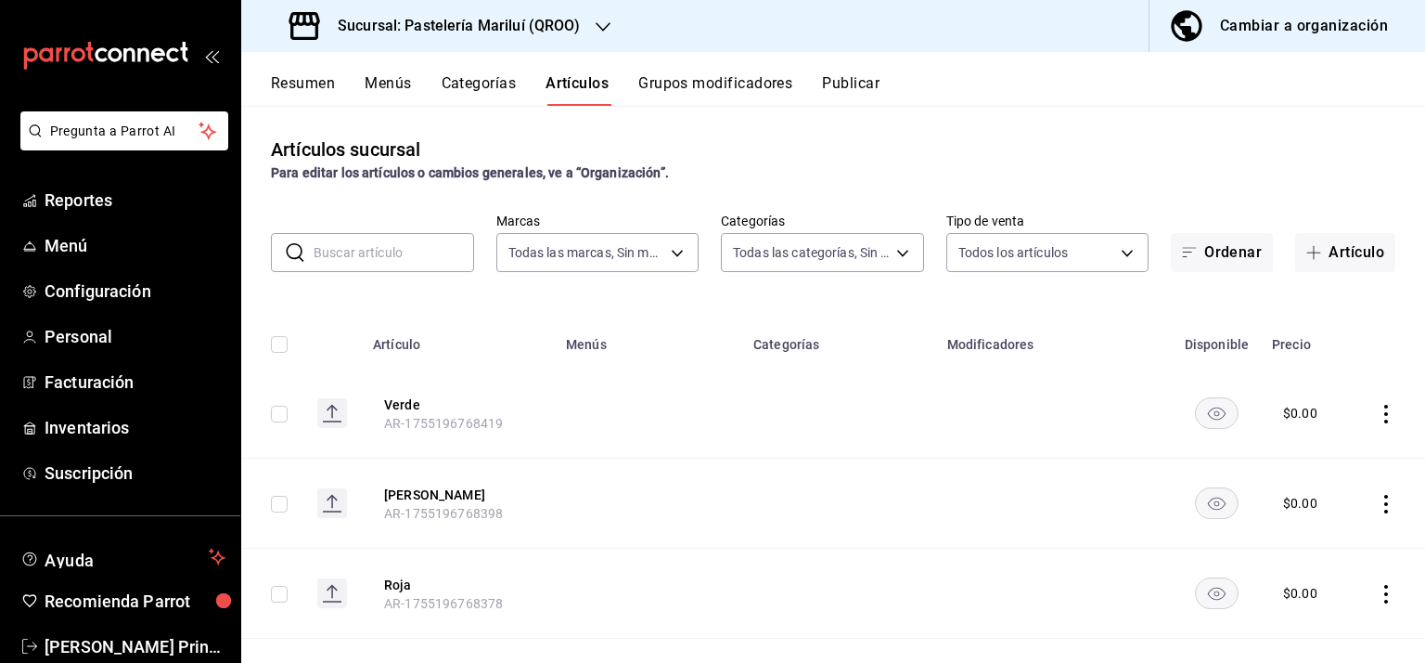
type input "703872a7-b439-498d-b1e1-19b8f66051e5,80edfc53-d40a-4232-8b2a-e319d3067c0f,a3239…"
click at [1248, 28] on div "Cambiar a organización" at bounding box center [1304, 26] width 168 height 26
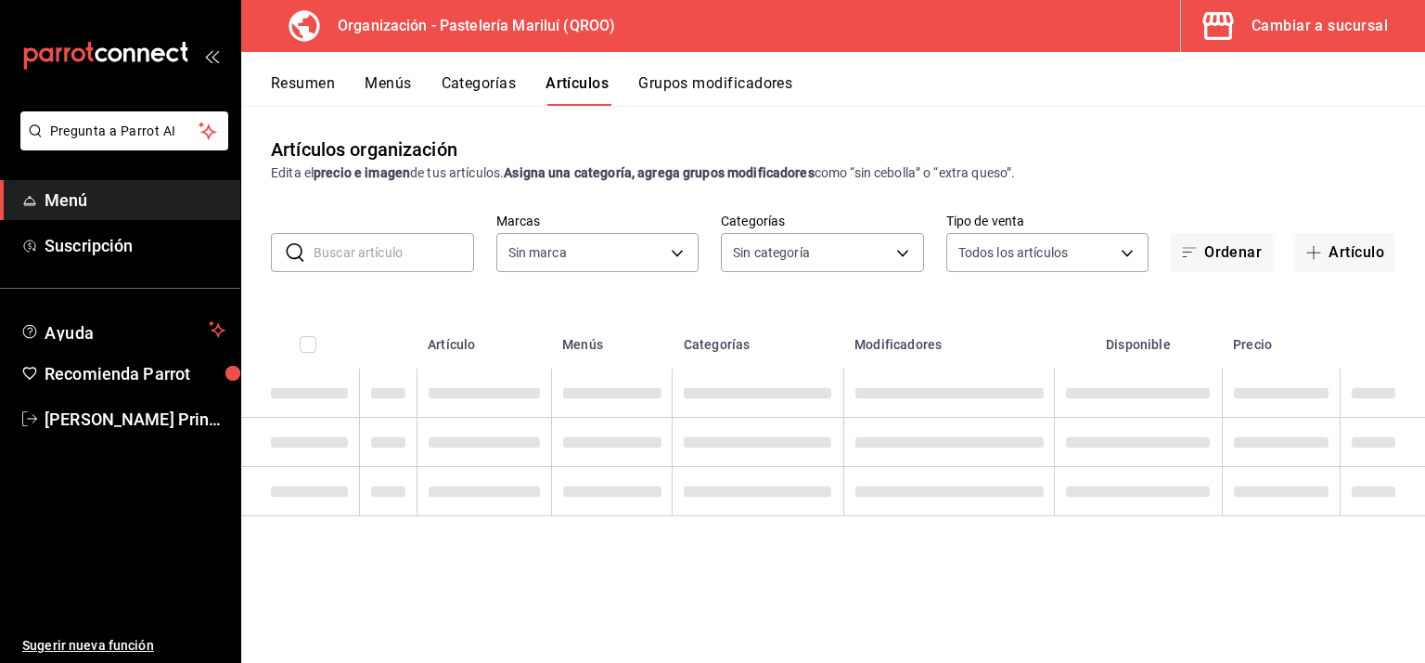
type input "898867a5-631d-47fa-b697-4a3584817f06,ddc9c192-66d0-483f-9d56-8a434e655053,b2fbf…"
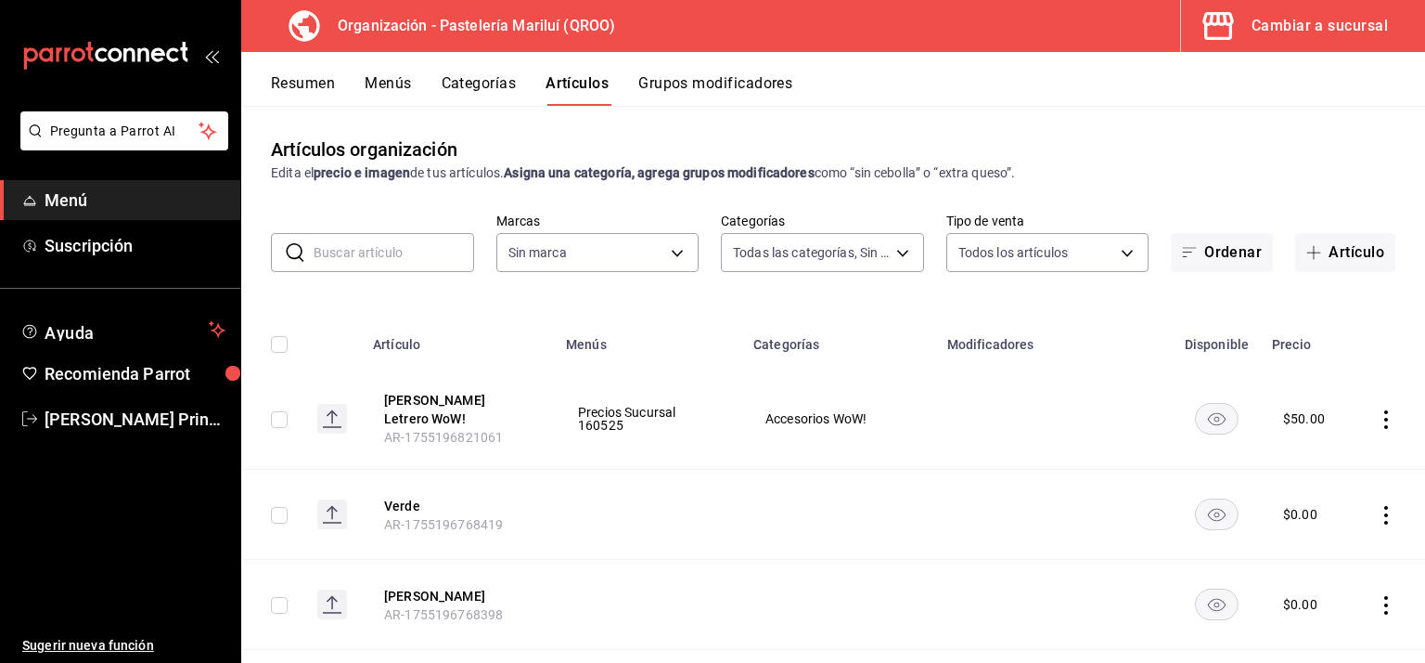
type input "f1646014-ff20-4469-9cf8-f0ca969b9f05"
click at [396, 260] on input "text" at bounding box center [394, 252] width 161 height 37
